Goal: Task Accomplishment & Management: Use online tool/utility

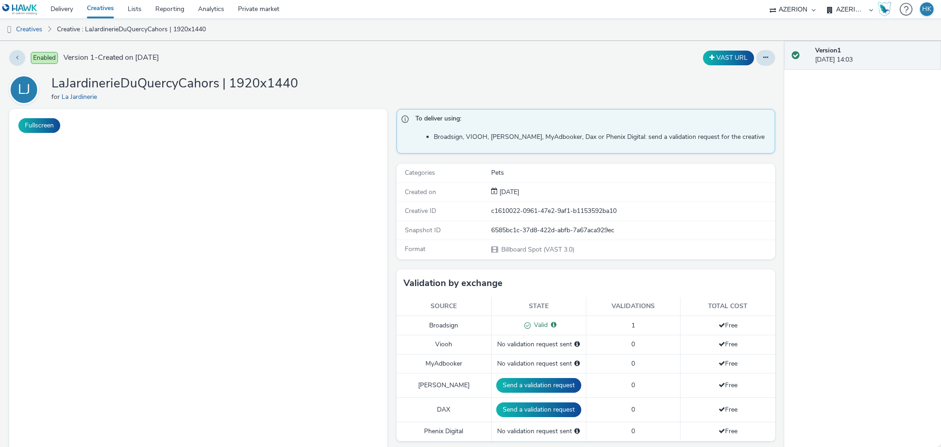
select select "79162ed7-0017-4339-93b0-3399b708648f"
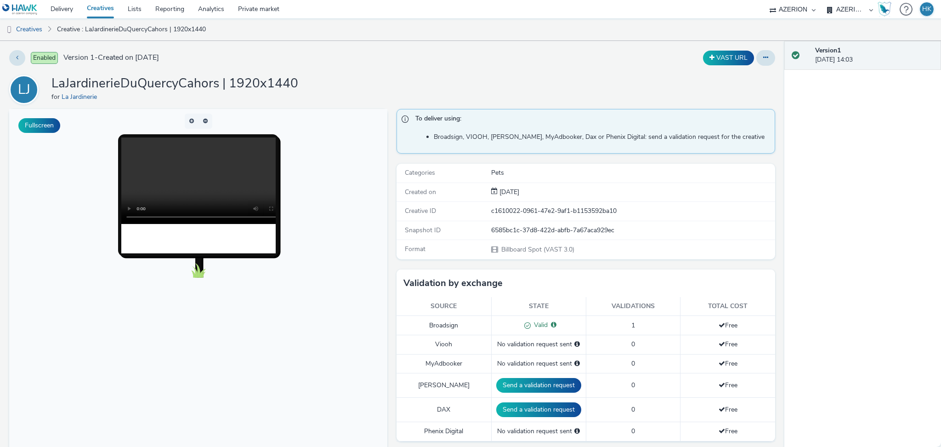
scroll to position [368, 0]
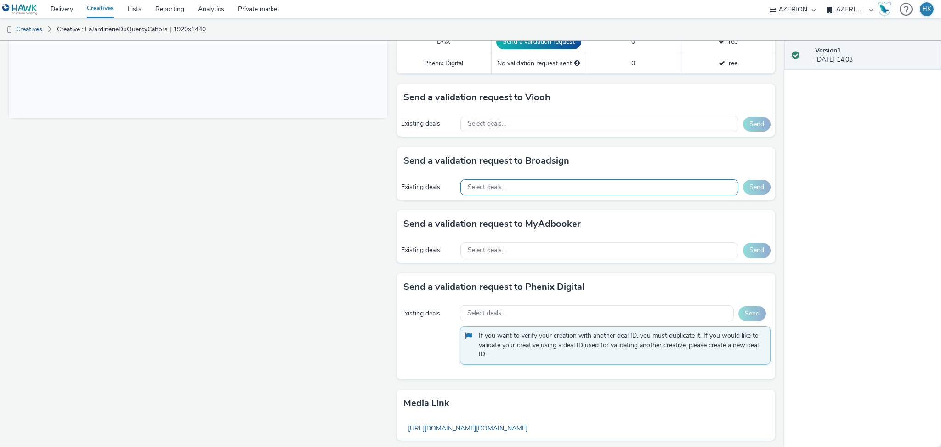
click at [526, 184] on div "Select deals..." at bounding box center [599, 187] width 278 height 16
paste input "Oxialive ( Deal Always On ciblage côté DSP )"
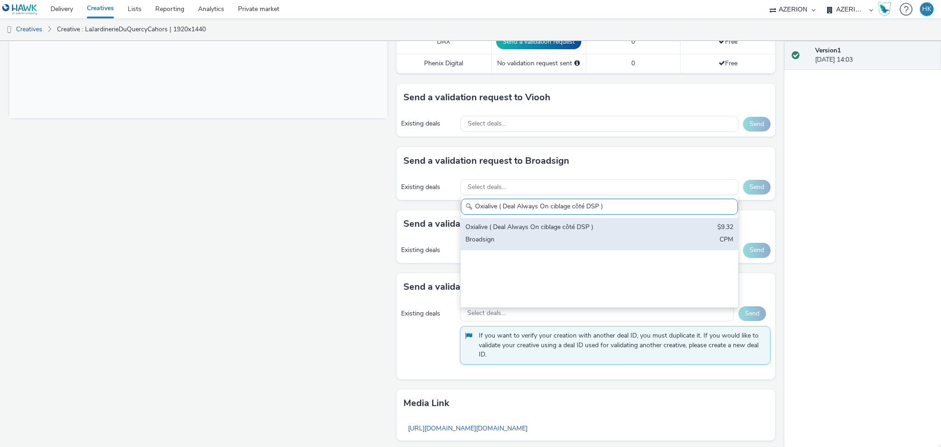
scroll to position [0, 0]
type input "Oxialive ( Deal Always On ciblage côté DSP )"
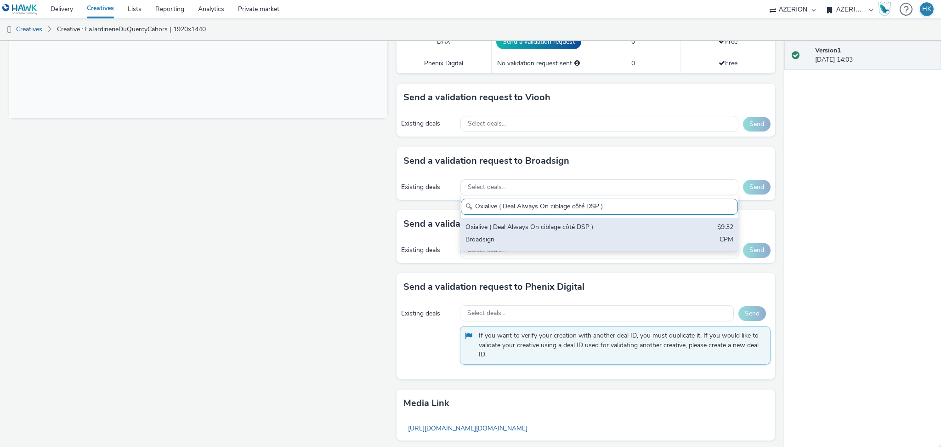
click at [561, 230] on div "Oxialive ( Deal Always On ciblage côté DSP )" at bounding box center [553, 227] width 177 height 11
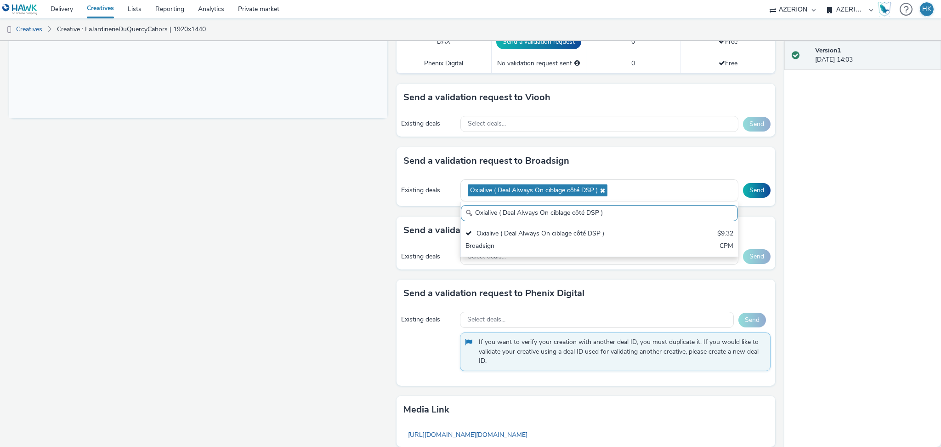
click at [743, 194] on button "Send" at bounding box center [757, 190] width 28 height 15
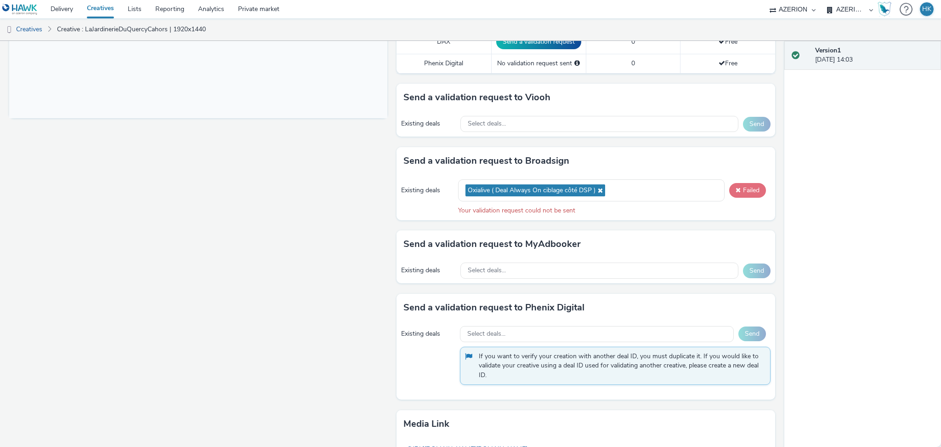
drag, startPoint x: 742, startPoint y: 192, endPoint x: 730, endPoint y: 153, distance: 41.2
click at [742, 192] on button "Failed" at bounding box center [747, 190] width 37 height 15
click at [731, 196] on button "Failed" at bounding box center [747, 190] width 37 height 15
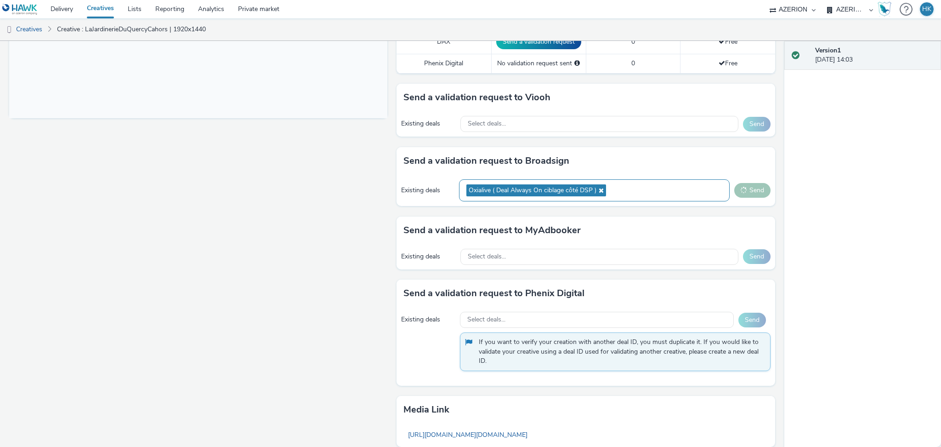
click at [596, 191] on icon at bounding box center [599, 190] width 7 height 6
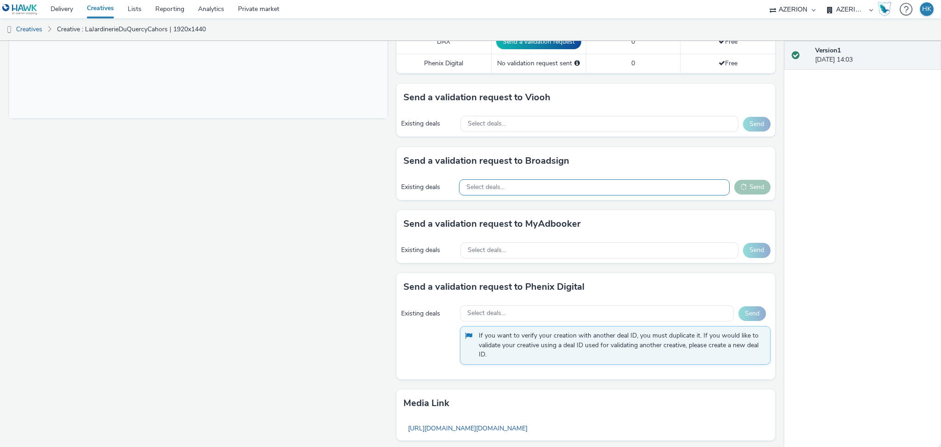
click at [519, 188] on div "Select deals..." at bounding box center [594, 187] width 271 height 16
type input "Fill Up Média ( Deal Always On ciblage côté DSP )"
click at [538, 216] on div "Fill Up Média ( Deal Always On ciblage côté DSP )" at bounding box center [594, 206] width 271 height 23
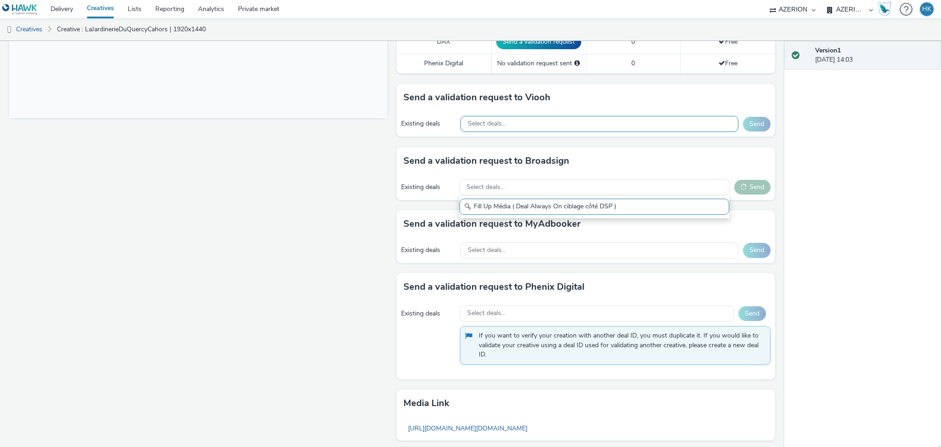
click at [536, 123] on div "Select deals..." at bounding box center [599, 124] width 278 height 16
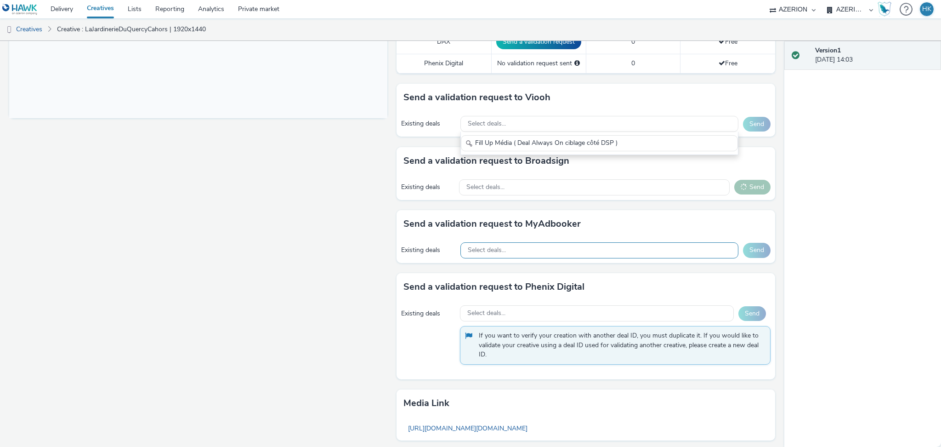
type input "Fill Up Média ( Deal Always On ciblage côté DSP )"
click at [567, 248] on div "Select deals..." at bounding box center [599, 250] width 278 height 16
type input "Fill Up Média ( Deal Always On ciblage côté DSP )"
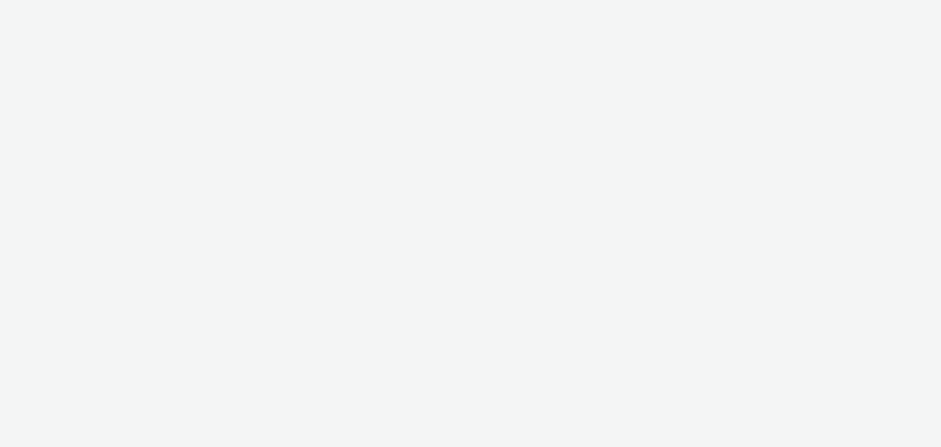
select select "79162ed7-0017-4339-93b0-3399b708648f"
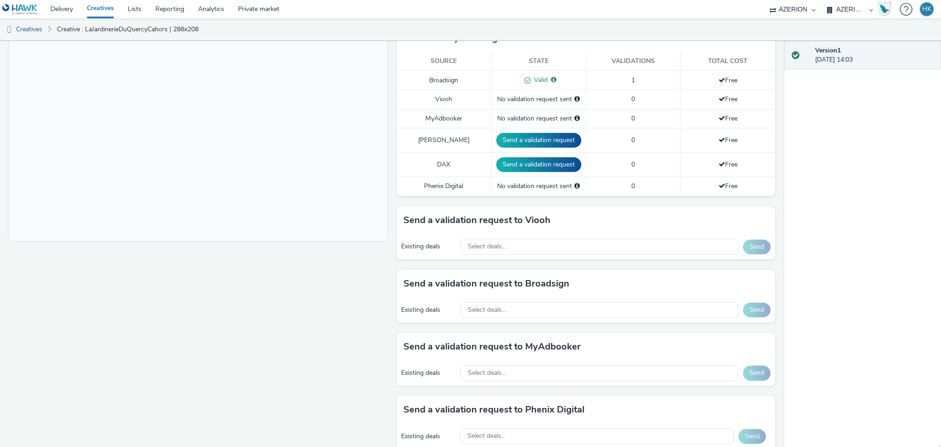
scroll to position [429, 0]
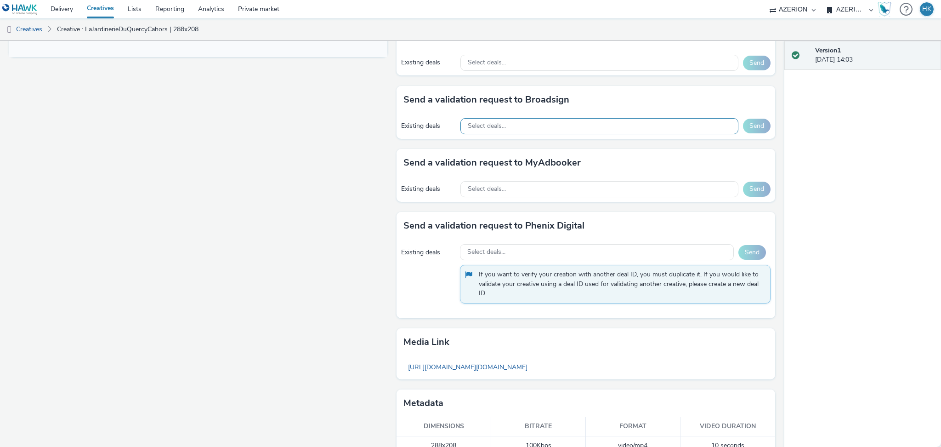
click at [547, 122] on div "Select deals..." at bounding box center [599, 126] width 278 height 16
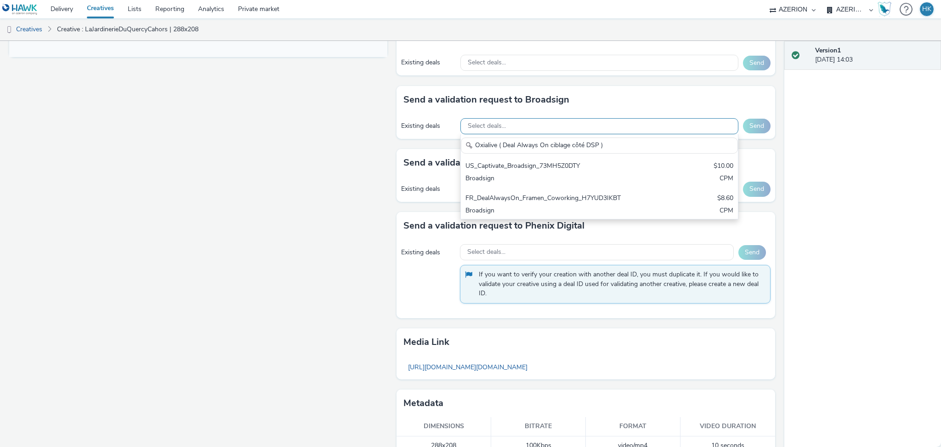
scroll to position [0, 0]
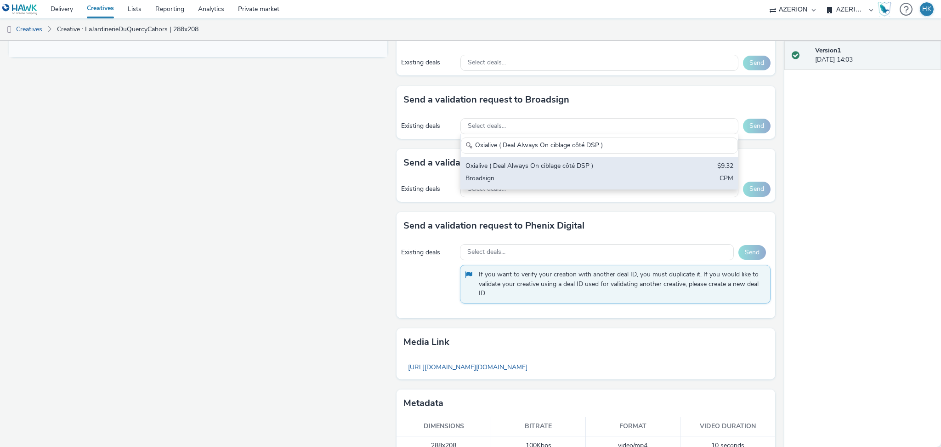
type input "Oxialive ( Deal Always On ciblage côté DSP )"
click at [550, 167] on div "Oxialive ( Deal Always On ciblage côté DSP )" at bounding box center [553, 166] width 177 height 11
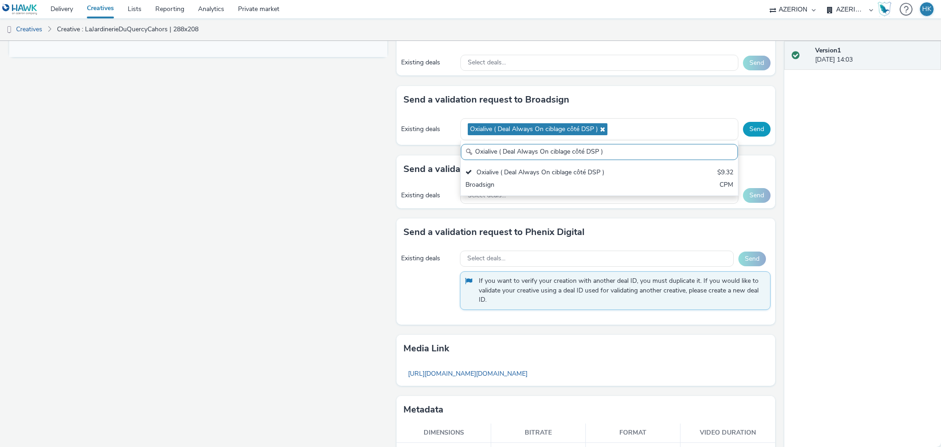
click at [755, 127] on button "Send" at bounding box center [757, 129] width 28 height 15
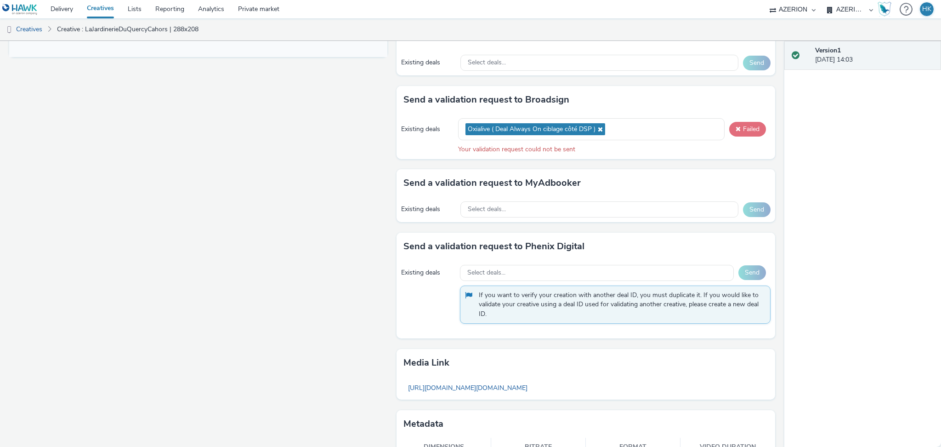
click at [745, 126] on button "Failed" at bounding box center [747, 129] width 37 height 15
click at [736, 124] on button "Failed" at bounding box center [747, 129] width 37 height 15
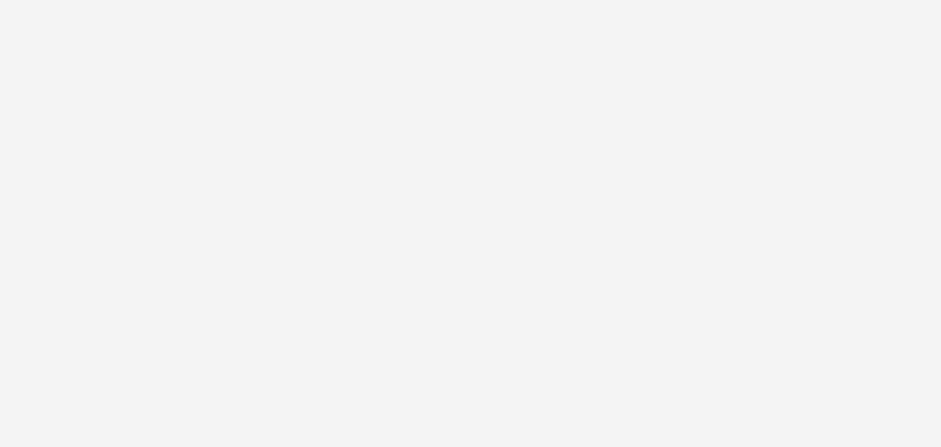
select select "79162ed7-0017-4339-93b0-3399b708648f"
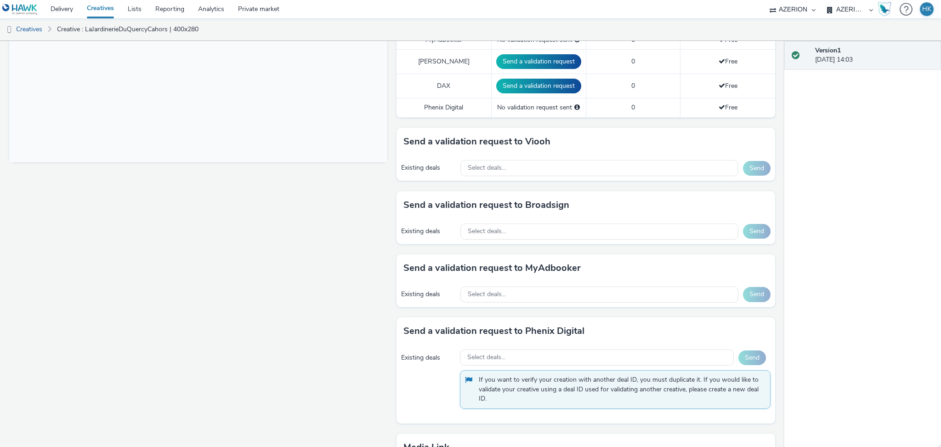
scroll to position [429, 0]
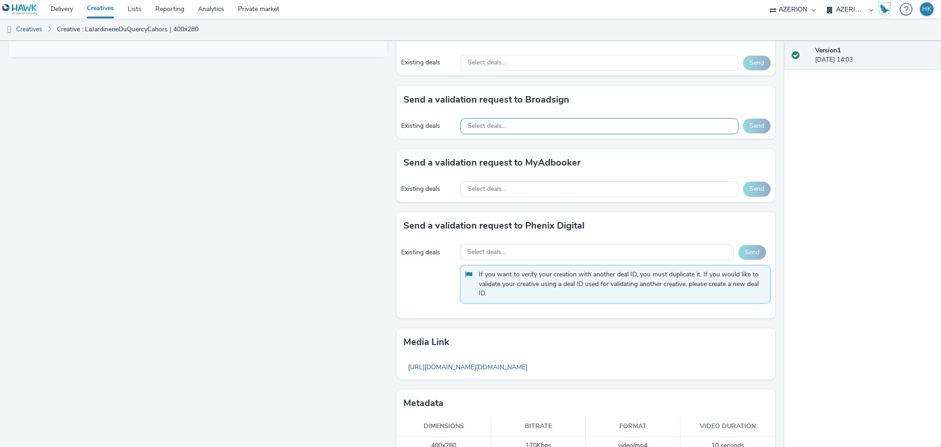
click at [510, 124] on div "Select deals..." at bounding box center [599, 126] width 278 height 16
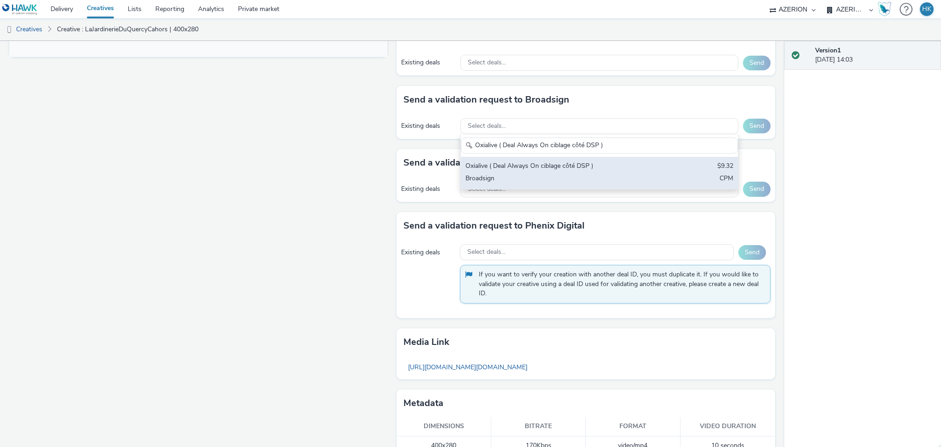
type input "Oxialive ( Deal Always On ciblage côté DSP )"
click at [513, 172] on div "Oxialive ( Deal Always On ciblage côté DSP ) $9.32 Broadsign CPM" at bounding box center [599, 173] width 277 height 32
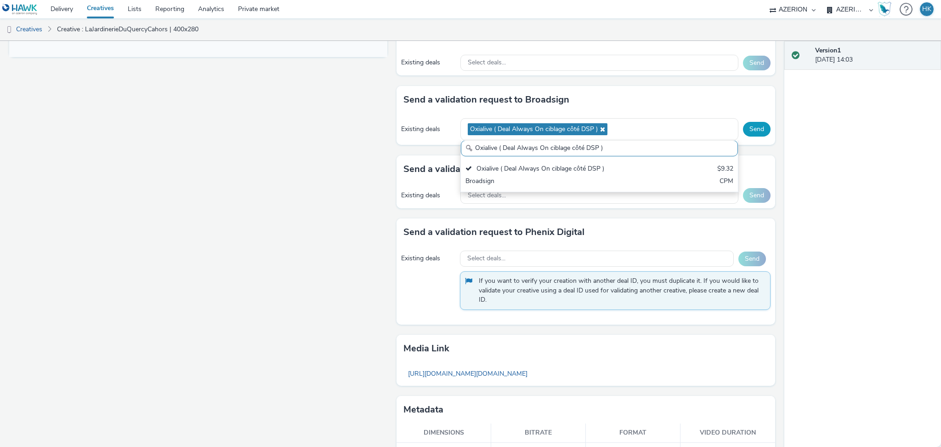
click at [743, 132] on button "Send" at bounding box center [757, 129] width 28 height 15
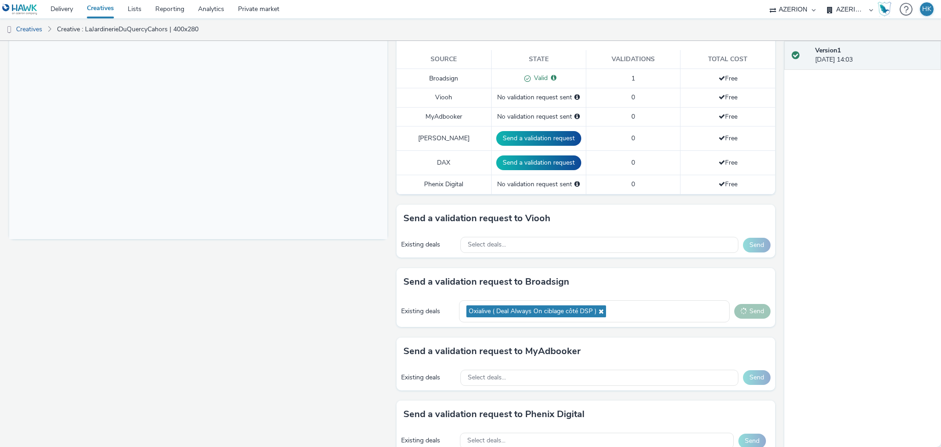
scroll to position [245, 0]
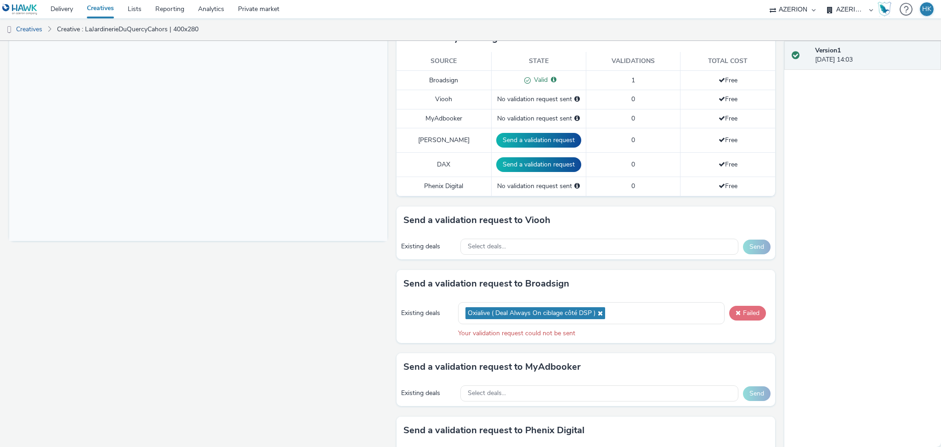
click at [739, 312] on button "Failed" at bounding box center [747, 313] width 37 height 15
click at [744, 302] on div "Existing deals Oxialive ( Deal Always On ciblage côté DSP ) Failed Your validat…" at bounding box center [586, 319] width 378 height 45
click at [743, 310] on button "Failed" at bounding box center [747, 313] width 37 height 15
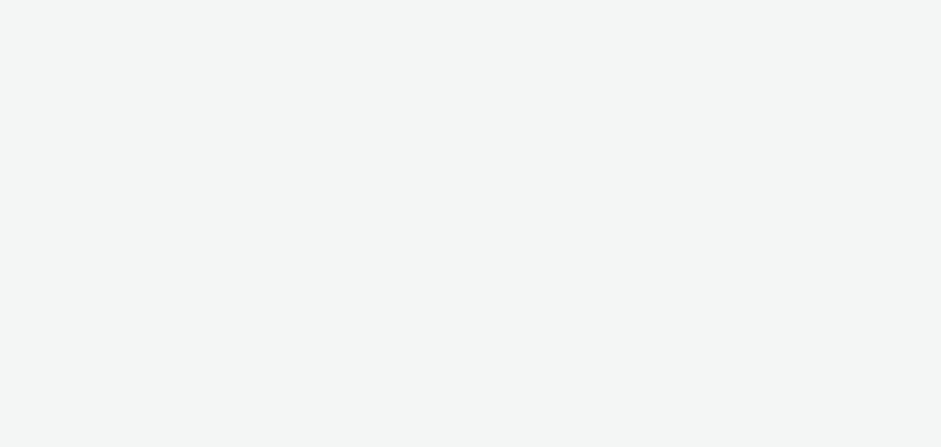
select select "79162ed7-0017-4339-93b0-3399b708648f"
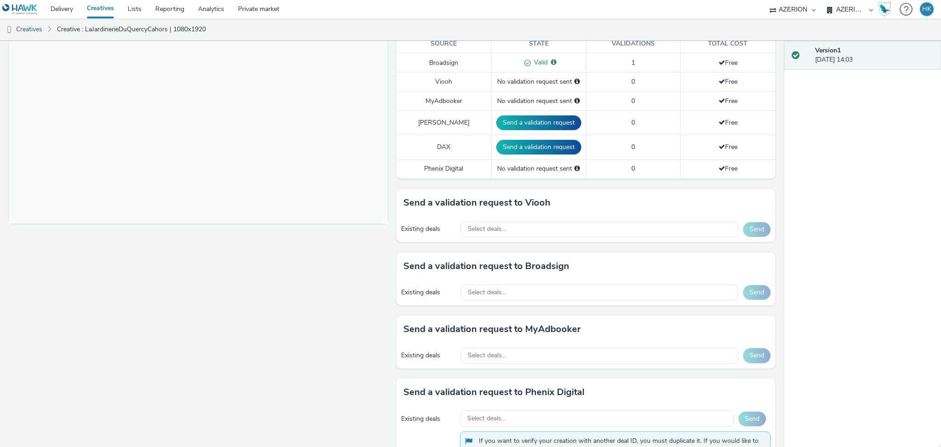
scroll to position [368, 0]
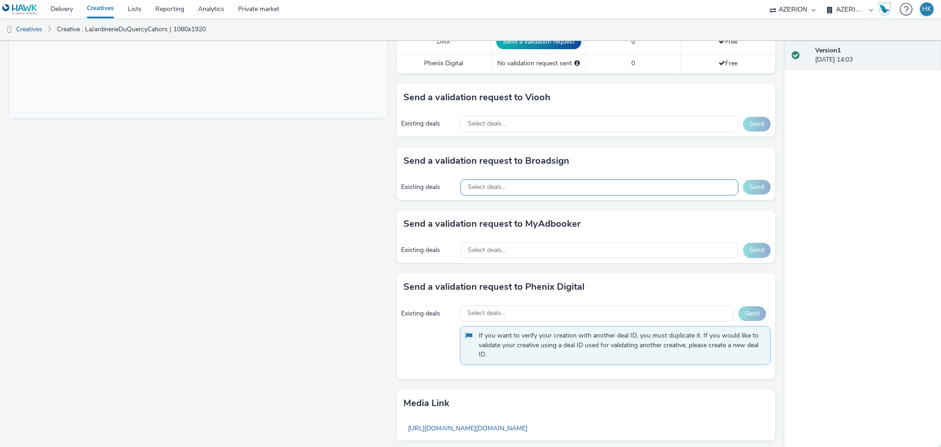
drag, startPoint x: 519, startPoint y: 198, endPoint x: 519, endPoint y: 187, distance: 10.1
click at [519, 194] on div "Existing deals Select deals... Send" at bounding box center [586, 187] width 378 height 25
click at [519, 187] on div "Select deals..." at bounding box center [599, 187] width 278 height 16
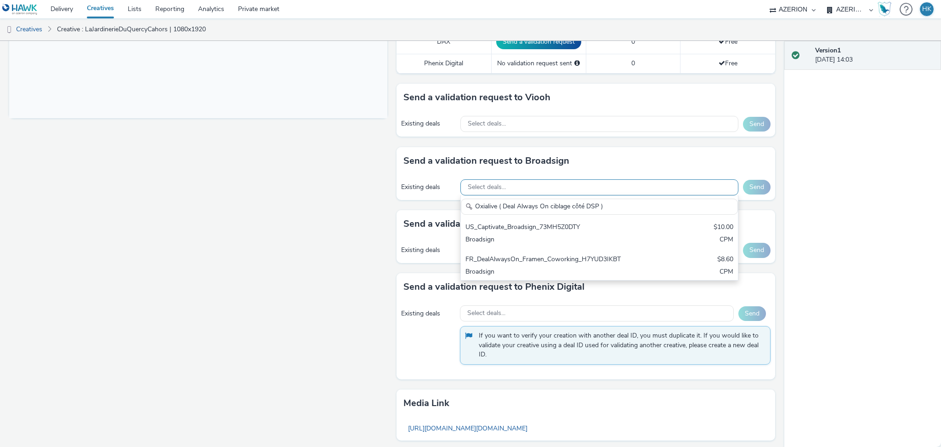
scroll to position [0, 0]
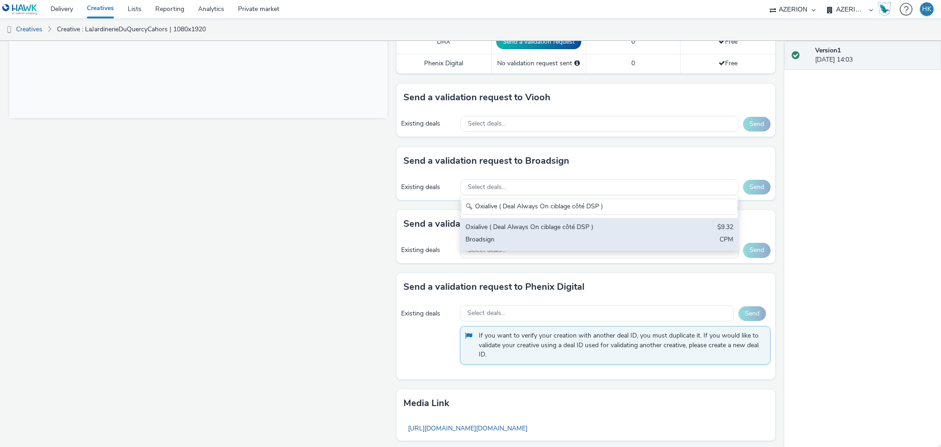
type input "Oxialive ( Deal Always On ciblage côté DSP )"
click at [543, 235] on div "Oxialive ( Deal Always On ciblage côté DSP ) $9.32 Broadsign CPM" at bounding box center [599, 234] width 277 height 32
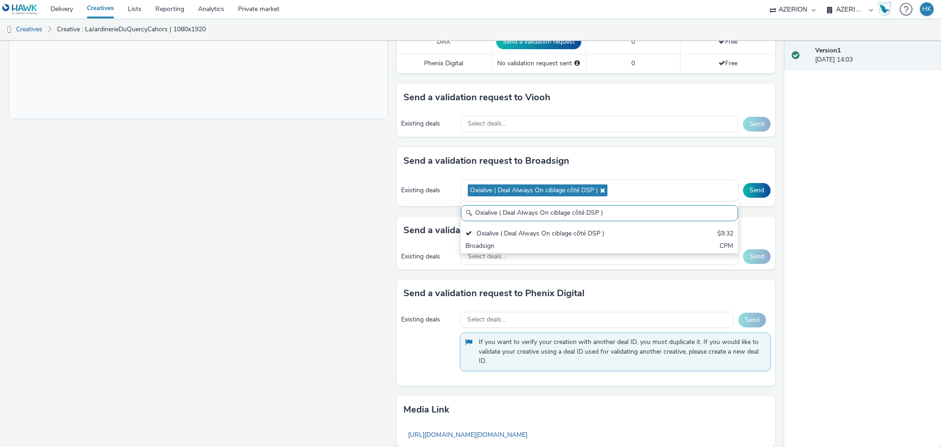
click at [743, 183] on div "Existing deals Oxialive ( Deal Always On ciblage côté DSP ) Oxialive ( Deal Alw…" at bounding box center [586, 191] width 378 height 32
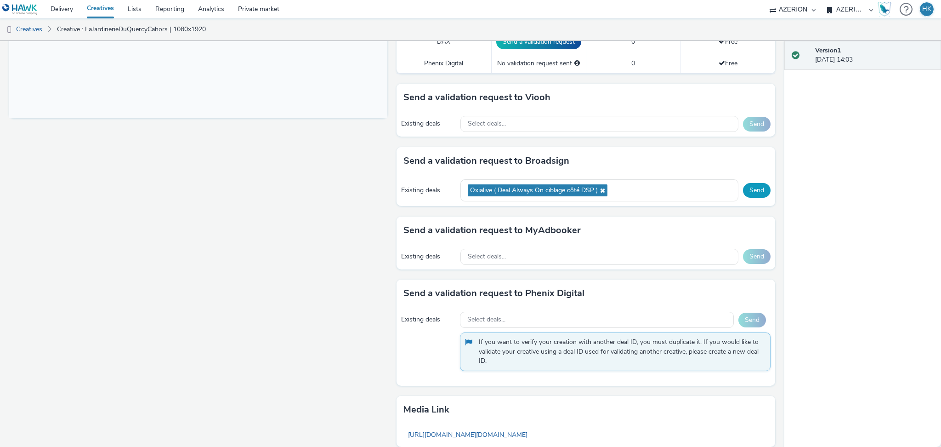
click at [743, 187] on button "Send" at bounding box center [757, 190] width 28 height 15
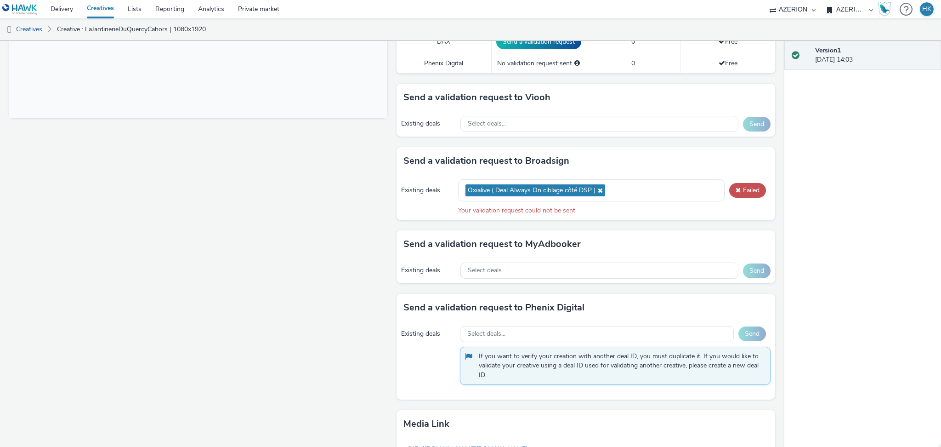
drag, startPoint x: 325, startPoint y: 345, endPoint x: 422, endPoint y: 310, distance: 102.9
click at [325, 345] on div "Fullscreen" at bounding box center [200, 143] width 383 height 805
click at [733, 192] on button "Failed" at bounding box center [747, 190] width 37 height 15
click at [752, 188] on button "Failed" at bounding box center [747, 190] width 37 height 15
click at [743, 192] on button "Failed" at bounding box center [747, 190] width 37 height 15
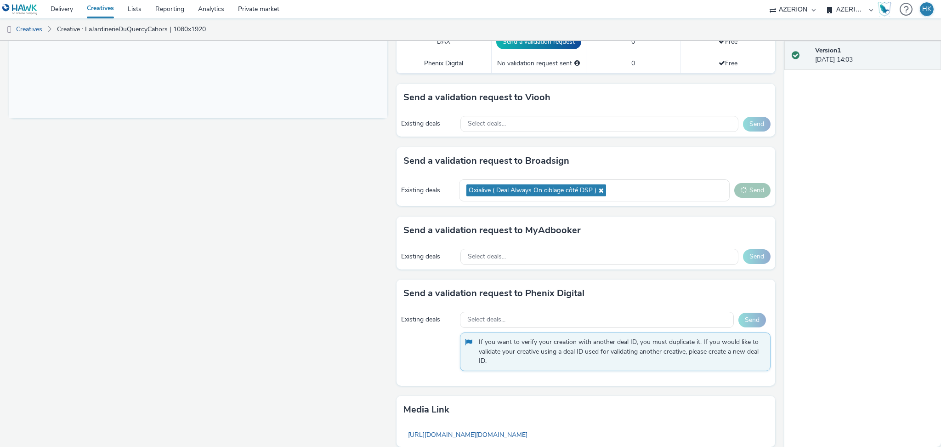
click at [345, 182] on div "Fullscreen" at bounding box center [200, 136] width 383 height 791
